Goal: Task Accomplishment & Management: Manage account settings

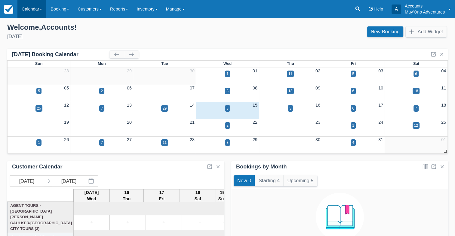
click at [23, 7] on link "Calendar" at bounding box center [31, 9] width 29 height 18
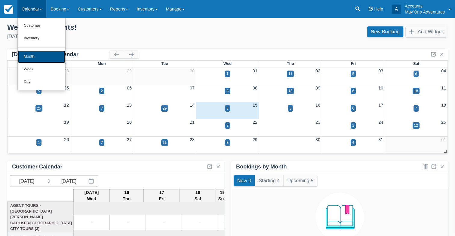
click at [36, 56] on link "Month" at bounding box center [41, 56] width 47 height 13
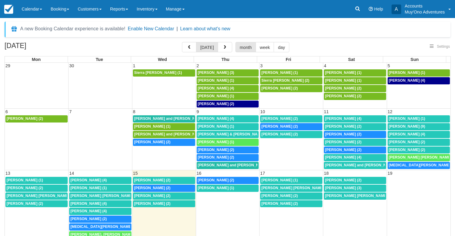
select select
click at [262, 126] on span "Addie Rosenberger (2)" at bounding box center [279, 126] width 36 height 4
select select
